Goal: Task Accomplishment & Management: Use online tool/utility

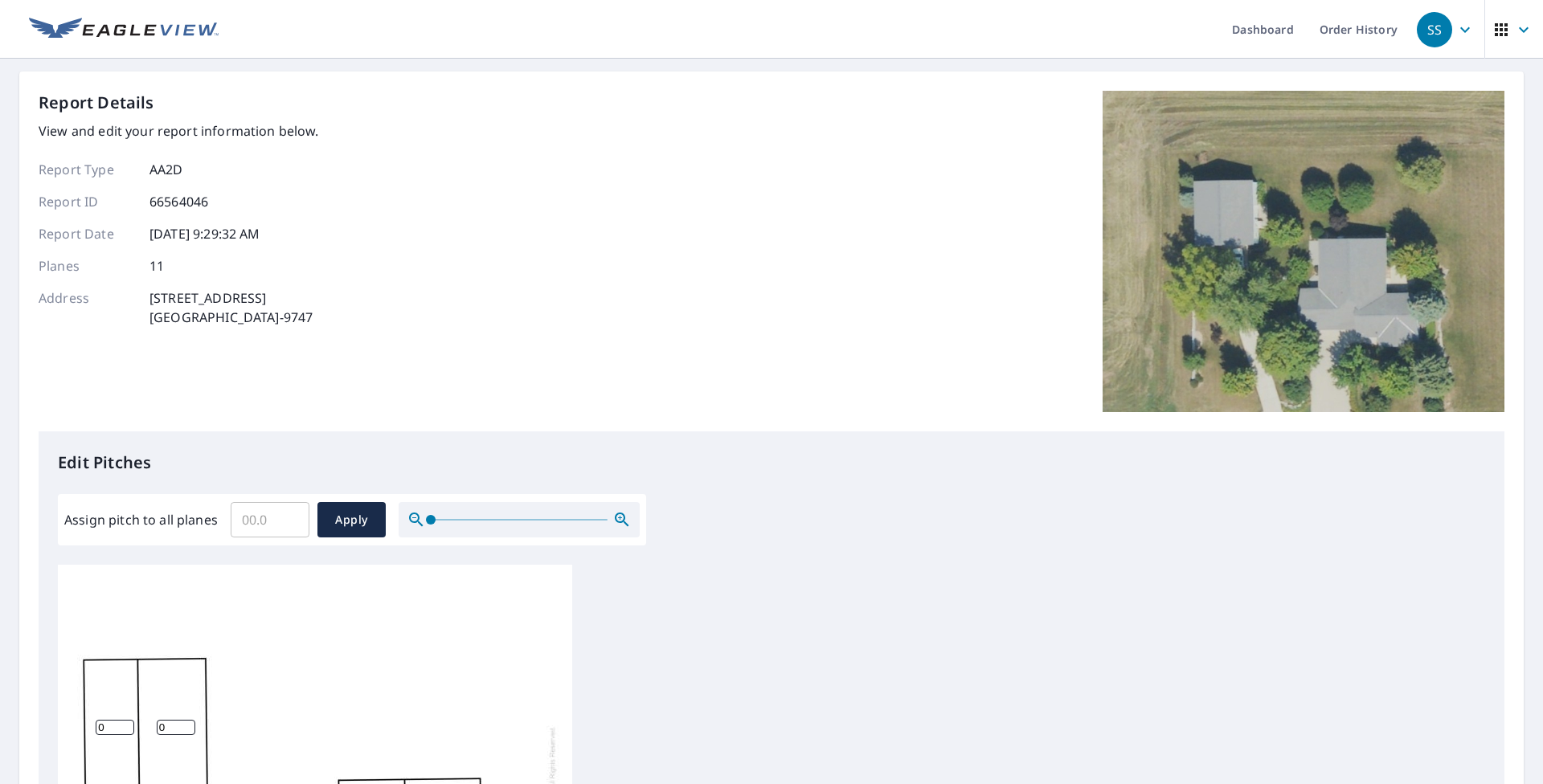
click at [714, 506] on div "Edit Pitches Assign pitch to all planes ​ Apply 0 0 0 0 0 0 0 0 0 0 0" at bounding box center [771, 760] width 1466 height 657
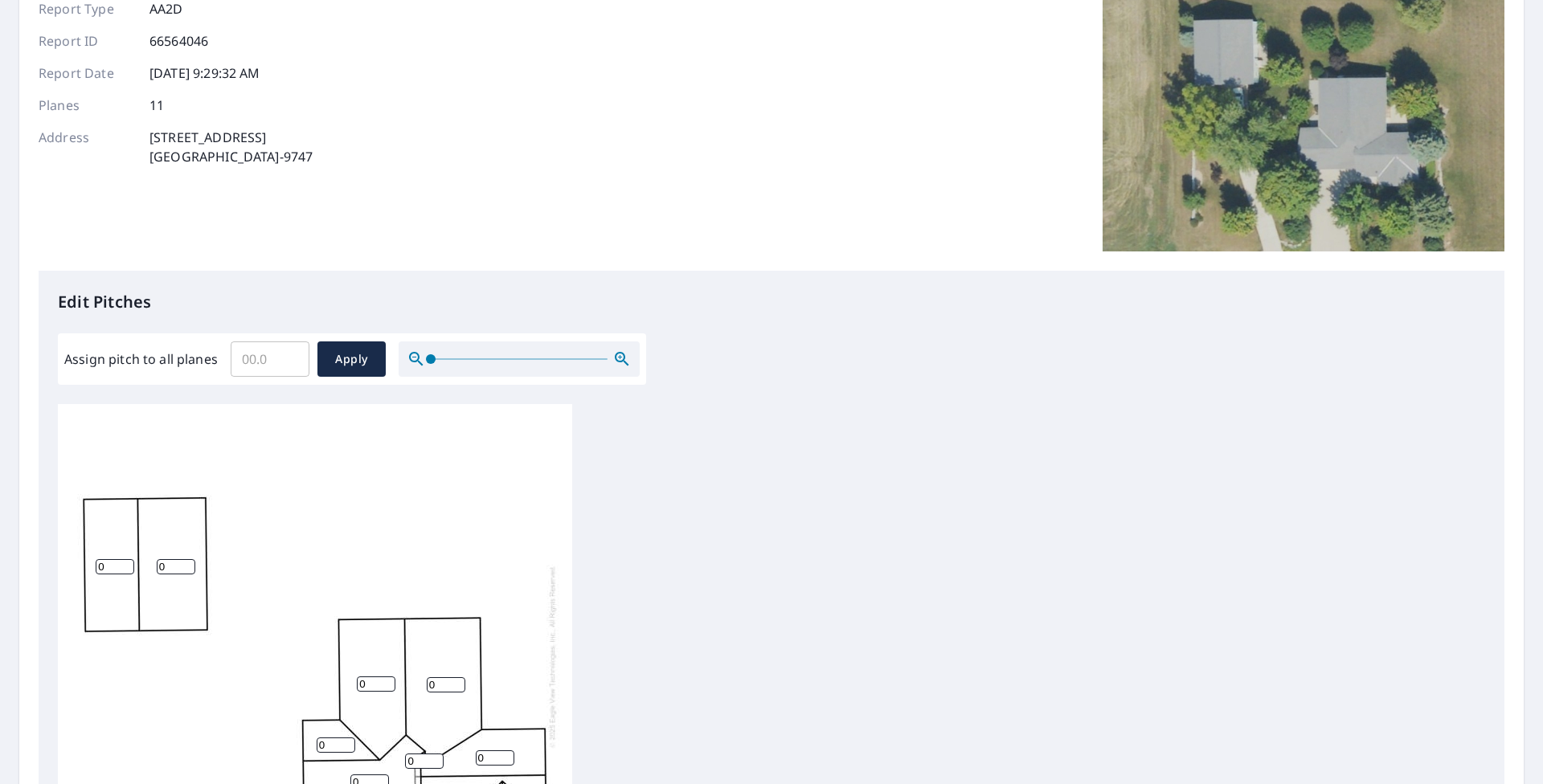
scroll to position [17, 0]
click at [285, 357] on input "0.1" at bounding box center [270, 359] width 79 height 45
type input "5"
click at [339, 342] on button "Apply" at bounding box center [352, 359] width 68 height 36
type input "5"
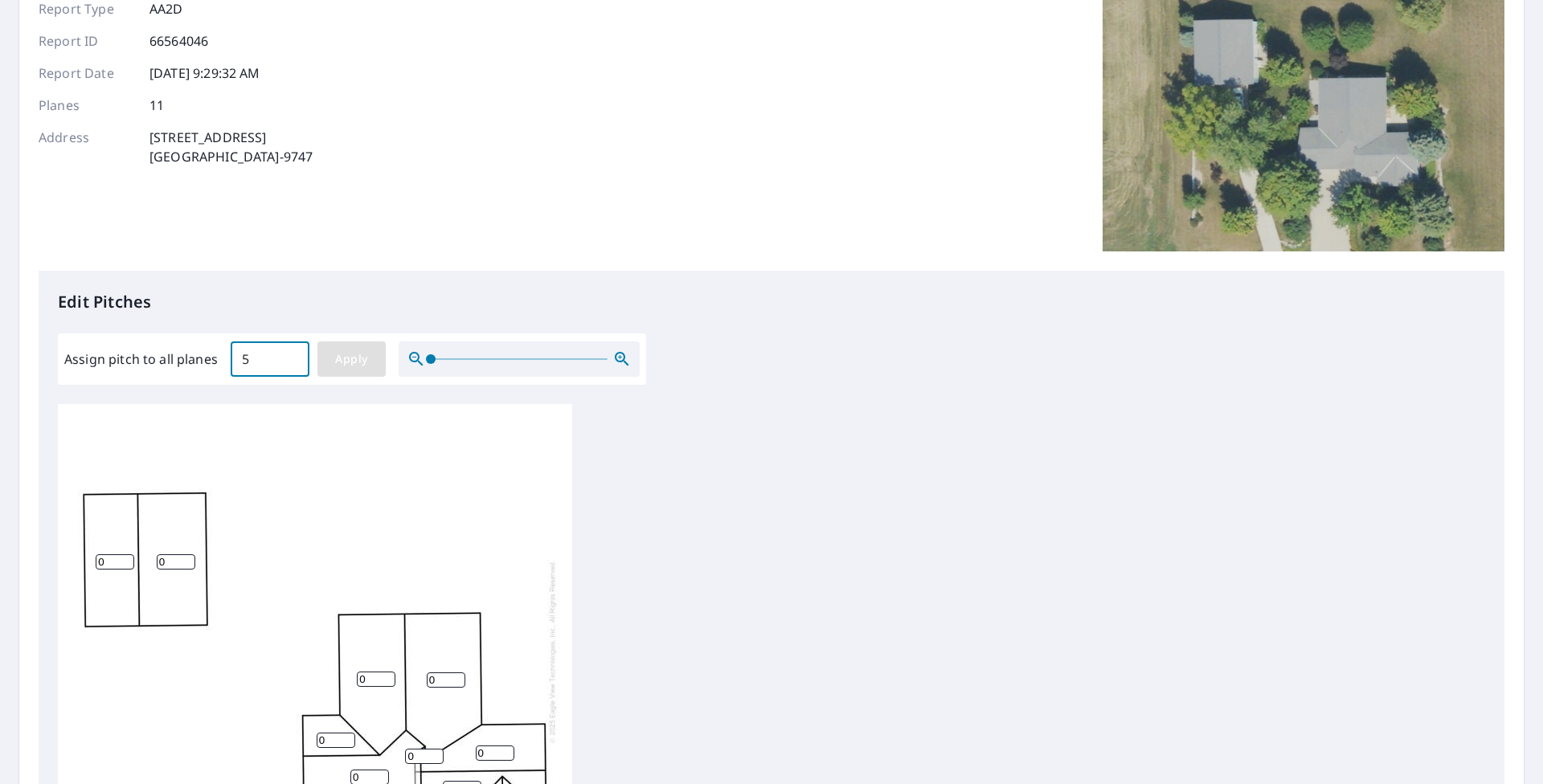
type input "5"
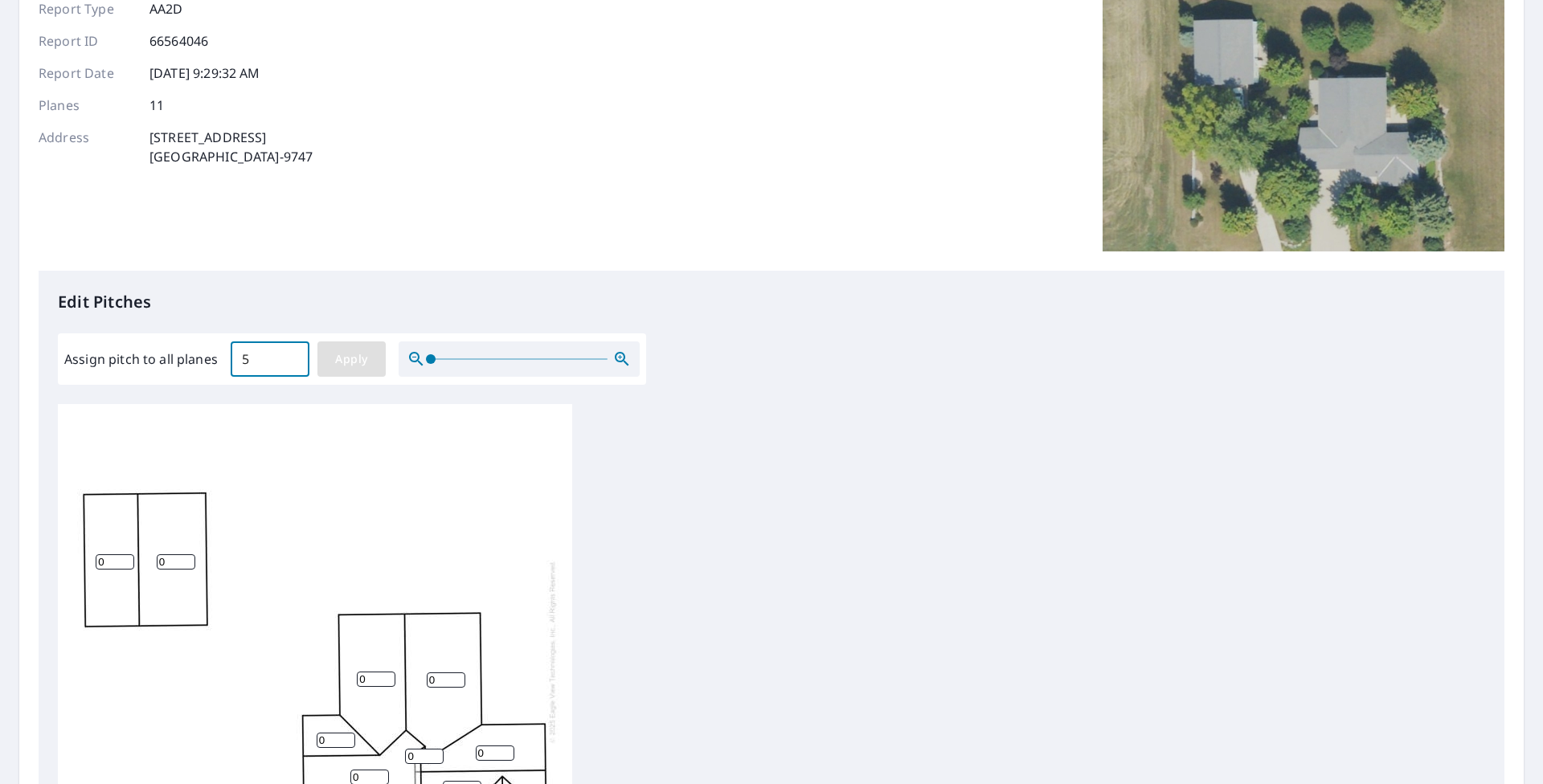
type input "5"
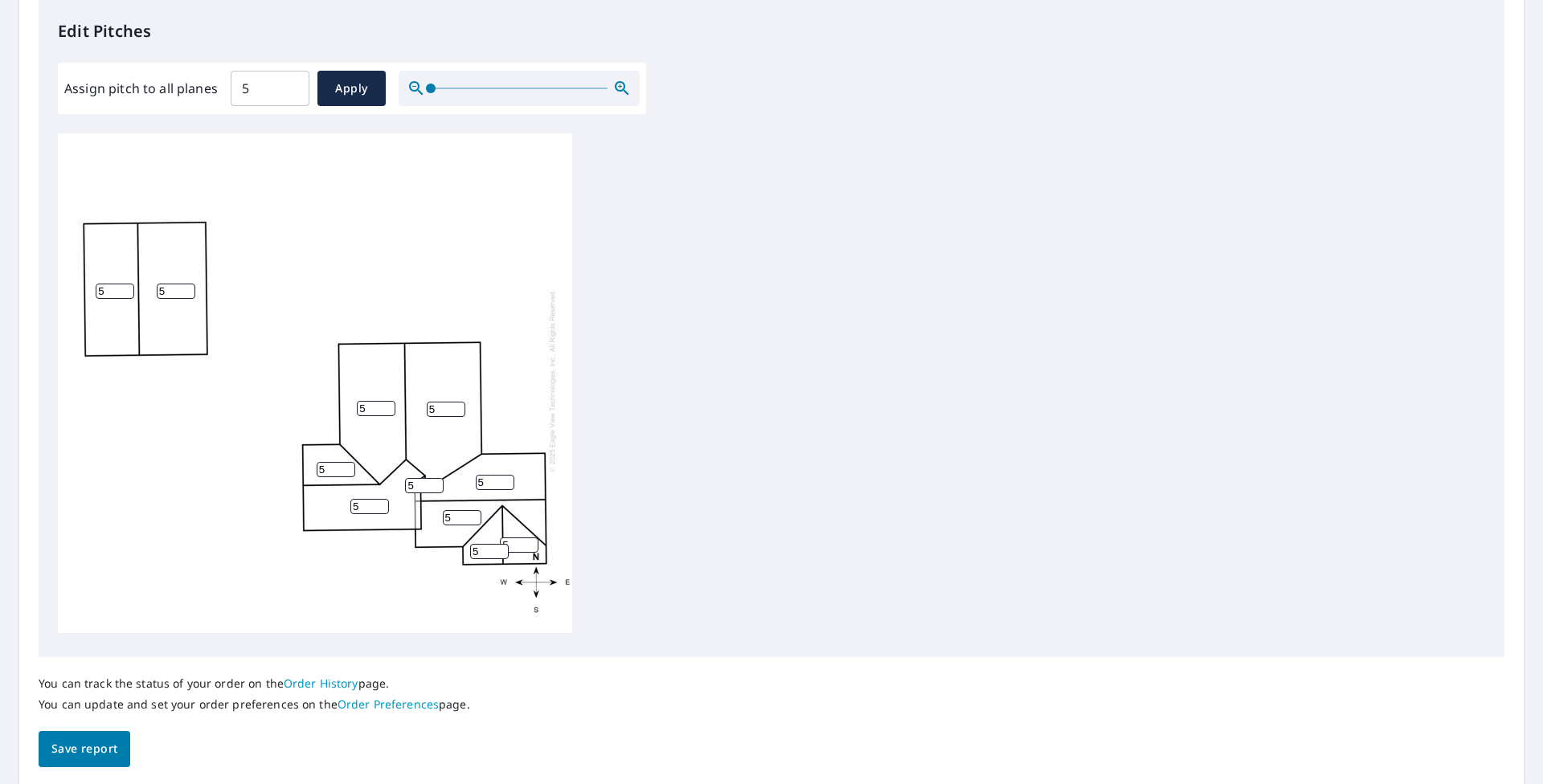
scroll to position [488, 0]
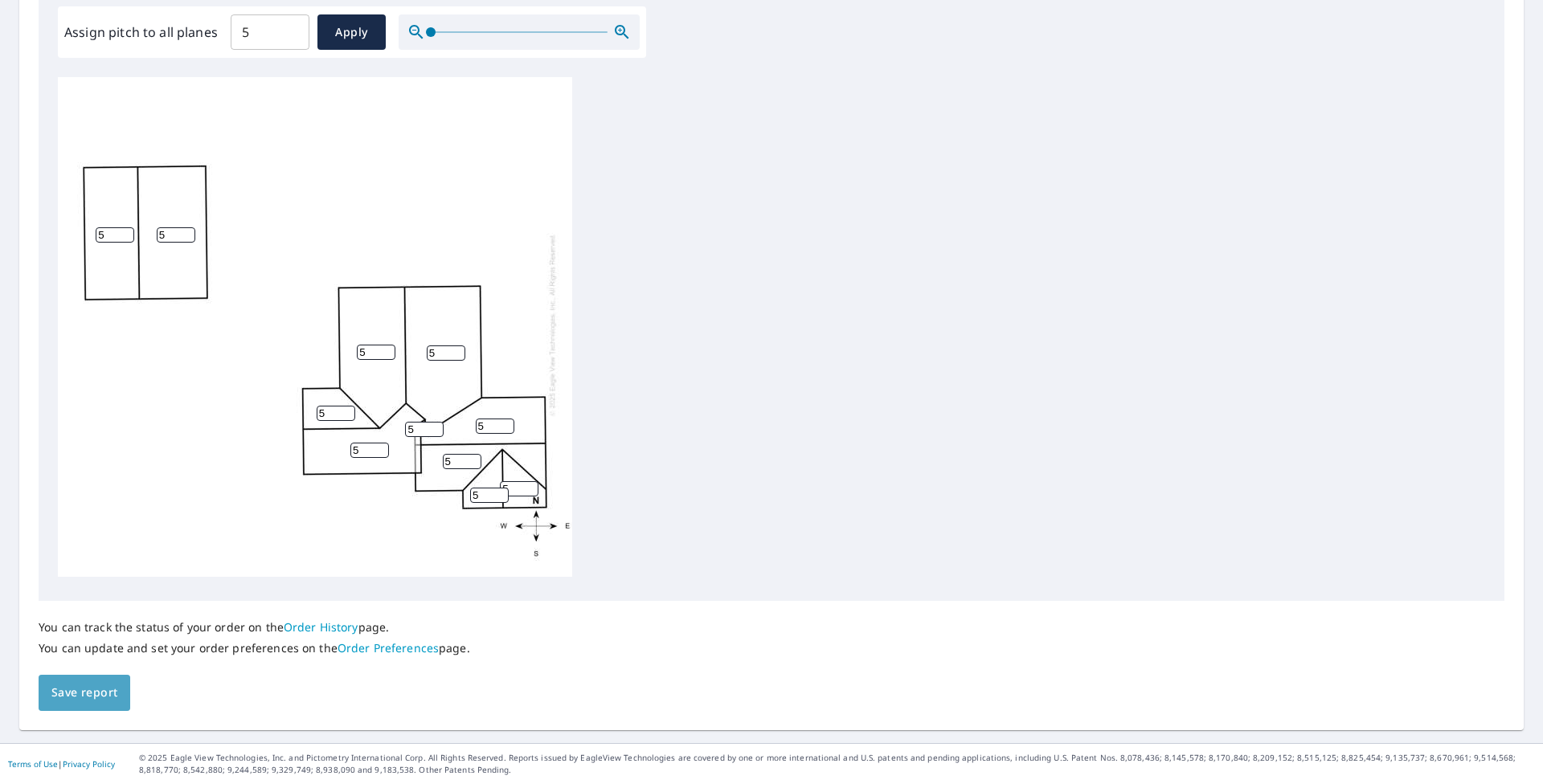
click at [65, 680] on span "Save report" at bounding box center [84, 693] width 66 height 20
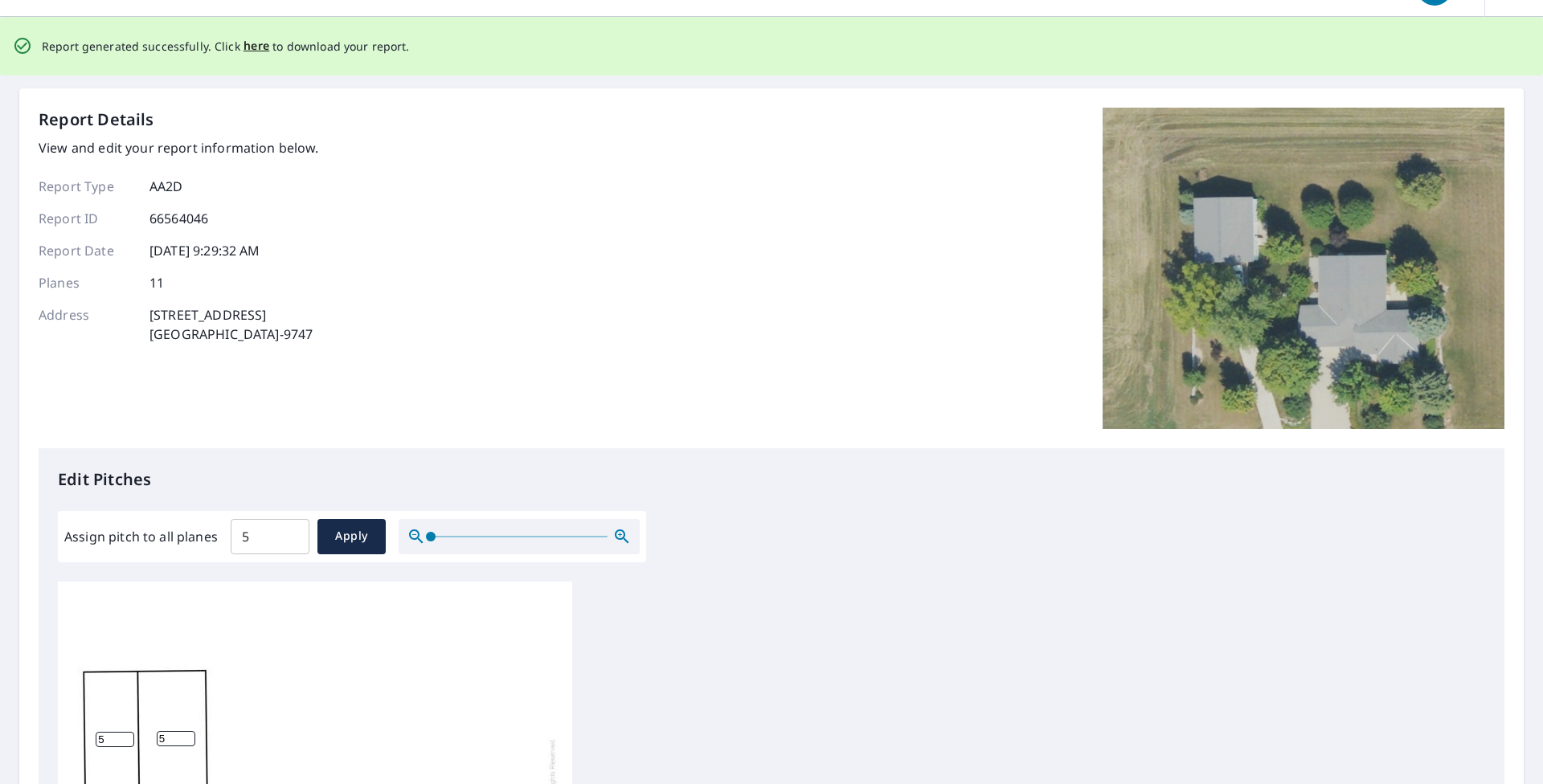
scroll to position [0, 0]
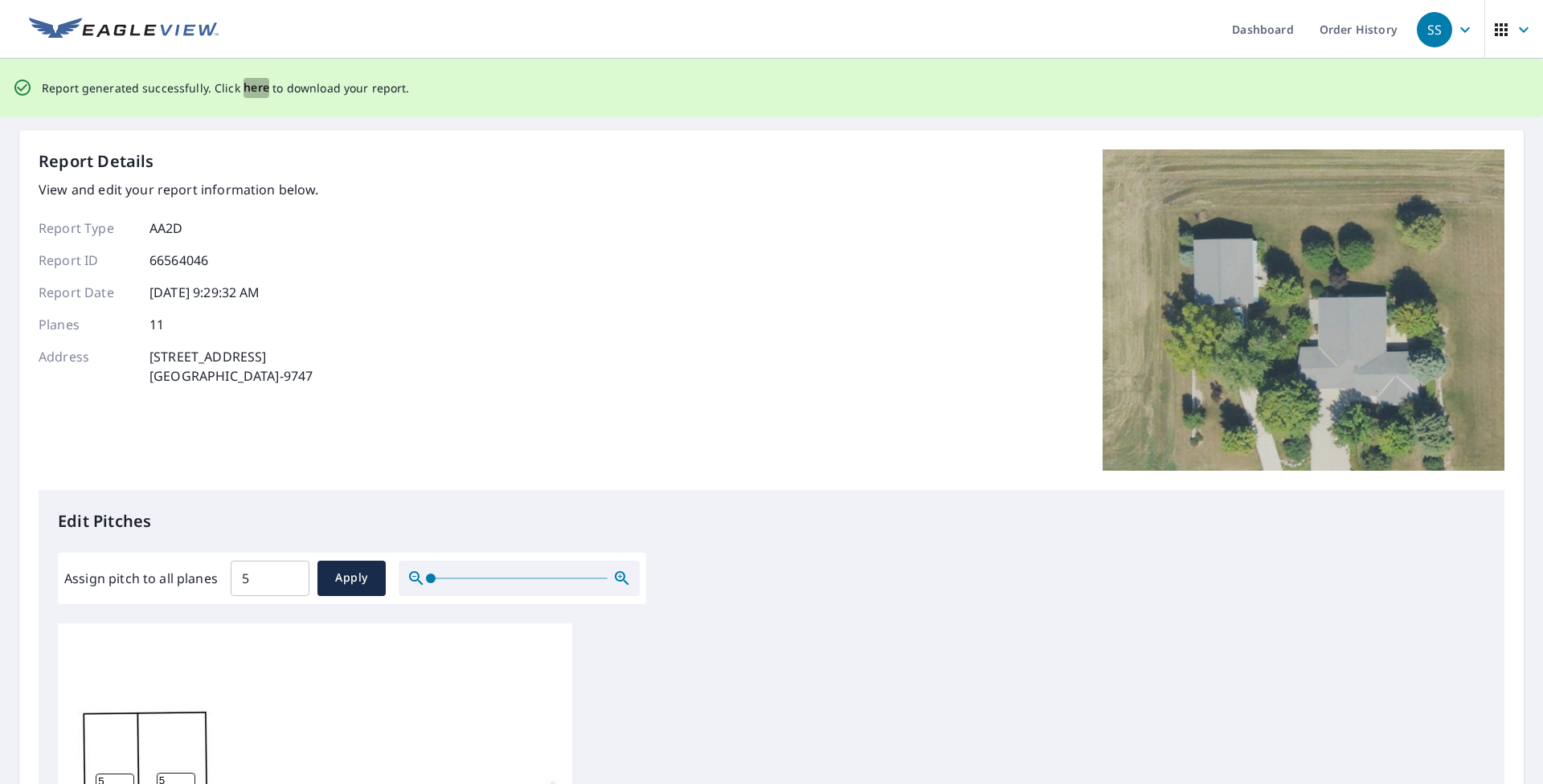
click at [249, 88] on span "here" at bounding box center [256, 88] width 27 height 20
